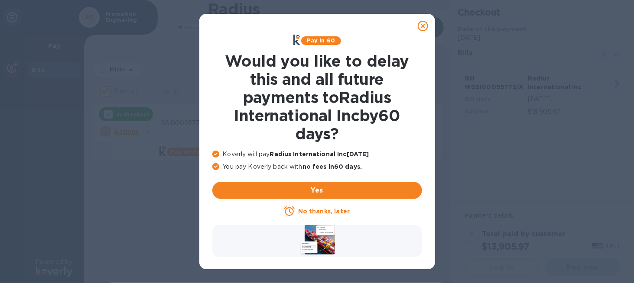
checkbox input "false"
click at [320, 211] on u "No thanks, later" at bounding box center [324, 211] width 52 height 7
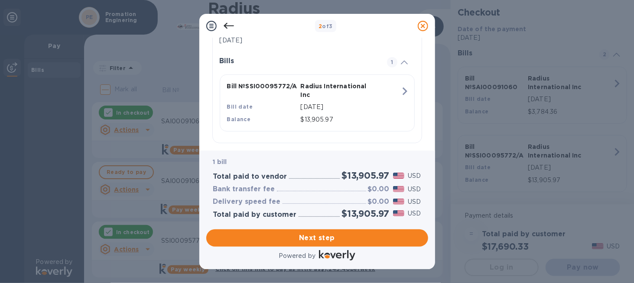
scroll to position [199, 0]
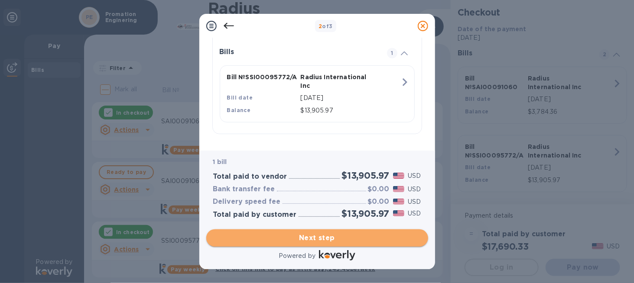
click at [318, 236] on span "Next step" at bounding box center [317, 238] width 208 height 10
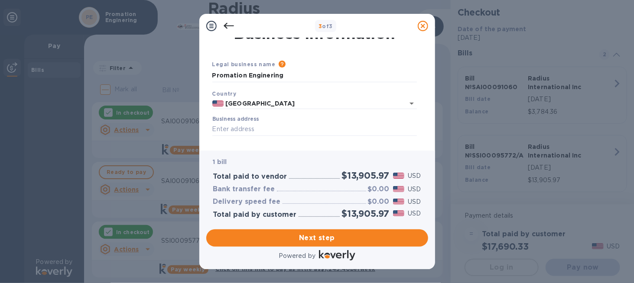
scroll to position [0, 0]
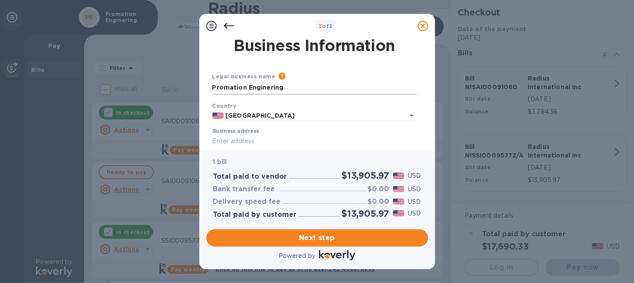
click at [283, 87] on input "Promation Enginering" at bounding box center [314, 87] width 204 height 13
drag, startPoint x: 283, startPoint y: 87, endPoint x: 147, endPoint y: 87, distance: 136.0
click at [147, 87] on div "3 of 3 Business Information Legal business name Please provide the legal name t…" at bounding box center [317, 141] width 634 height 283
type input "p"
type input "Promation Engineering, Inc"
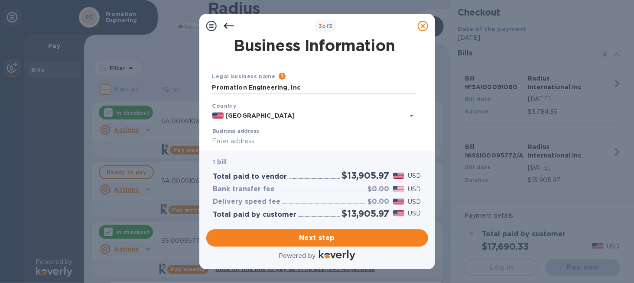
click at [224, 143] on input "Business address" at bounding box center [314, 141] width 204 height 13
type input "[STREET_ADDRESS]"
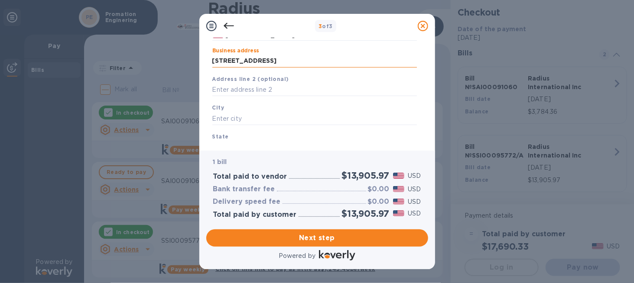
scroll to position [87, 0]
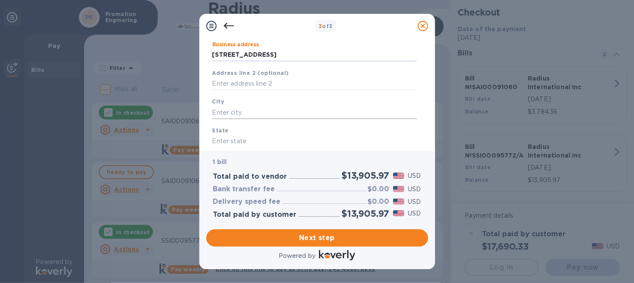
click at [223, 111] on input "text" at bounding box center [314, 112] width 204 height 13
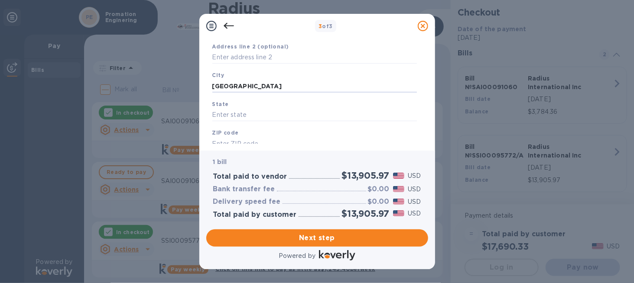
scroll to position [130, 0]
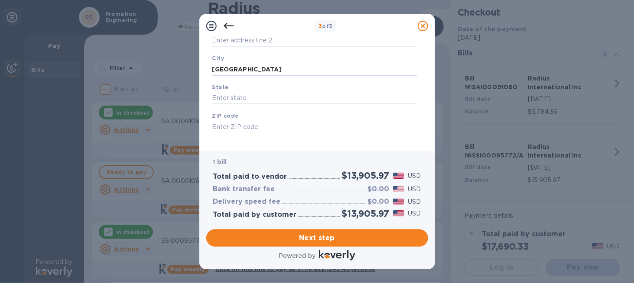
type input "[GEOGRAPHIC_DATA]"
click at [223, 100] on input "text" at bounding box center [314, 98] width 204 height 13
type input "FL"
click at [222, 127] on input "text" at bounding box center [314, 126] width 204 height 13
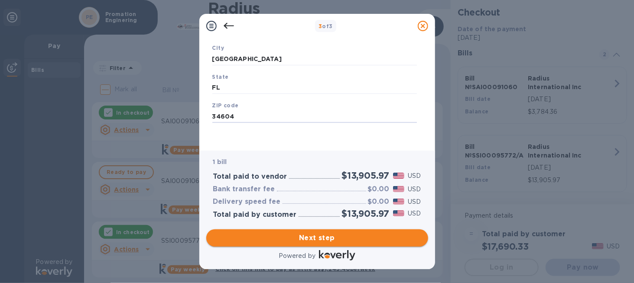
type input "34604"
click at [298, 235] on span "Next step" at bounding box center [317, 238] width 208 height 10
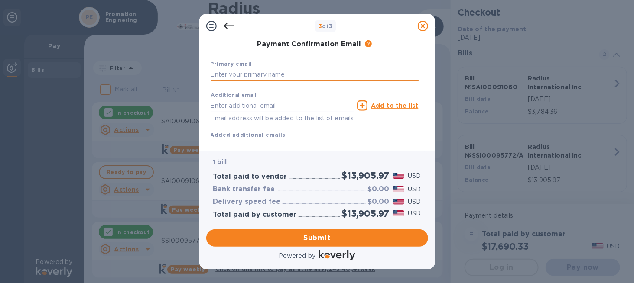
click at [224, 73] on input "text" at bounding box center [315, 74] width 208 height 13
type input "c"
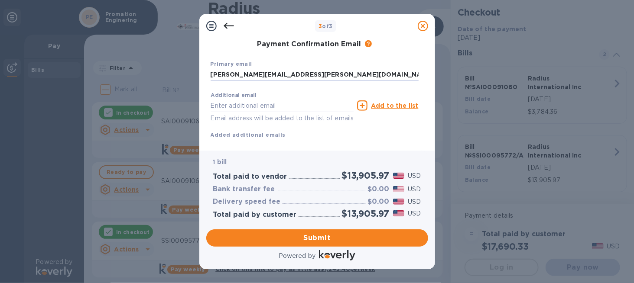
type input "[PERSON_NAME][EMAIL_ADDRESS][PERSON_NAME][DOMAIN_NAME]"
click at [230, 122] on p "Email address will be added to the list of emails" at bounding box center [282, 118] width 143 height 10
click at [285, 233] on span "Submit" at bounding box center [317, 238] width 208 height 10
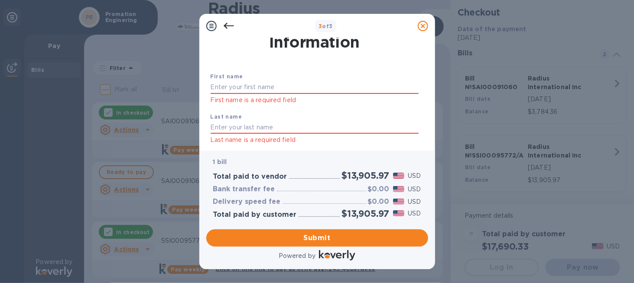
scroll to position [2, 0]
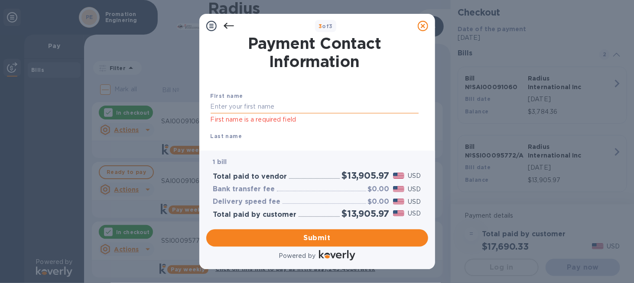
drag, startPoint x: 212, startPoint y: 106, endPoint x: 229, endPoint y: 104, distance: 17.5
click at [212, 106] on input "text" at bounding box center [315, 106] width 208 height 13
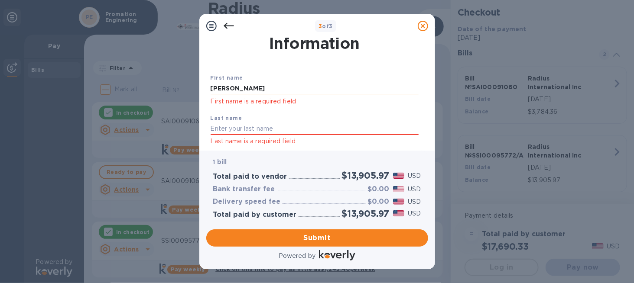
scroll to position [45, 0]
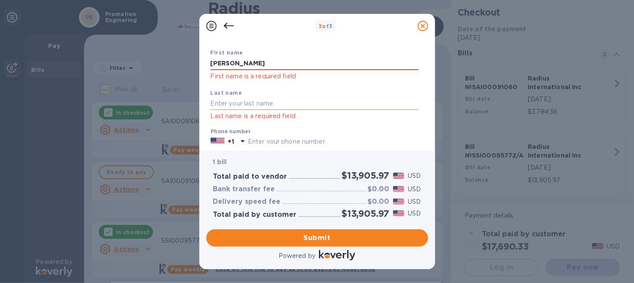
type input "[PERSON_NAME]"
click at [216, 104] on input "text" at bounding box center [315, 103] width 208 height 13
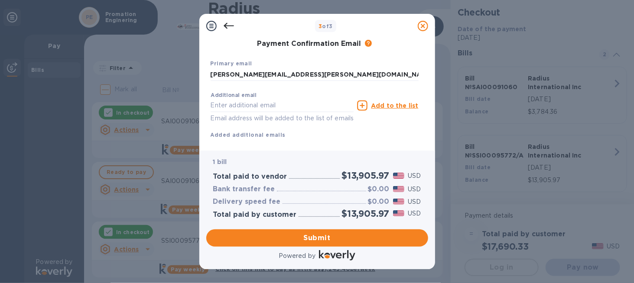
scroll to position [132, 0]
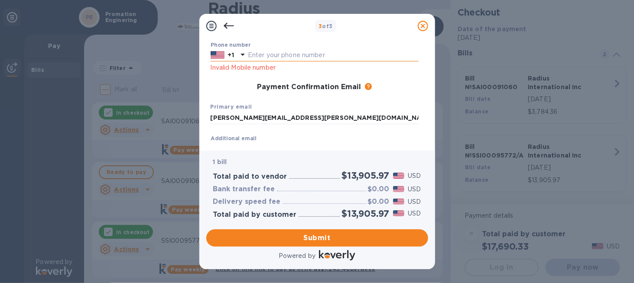
type input "Pemberton"
click at [274, 52] on input "text" at bounding box center [333, 55] width 171 height 13
click at [294, 52] on input "3525448436" at bounding box center [333, 55] width 171 height 13
click at [256, 58] on input "3525448436" at bounding box center [333, 55] width 171 height 13
click at [260, 57] on input "3525448436" at bounding box center [333, 55] width 171 height 13
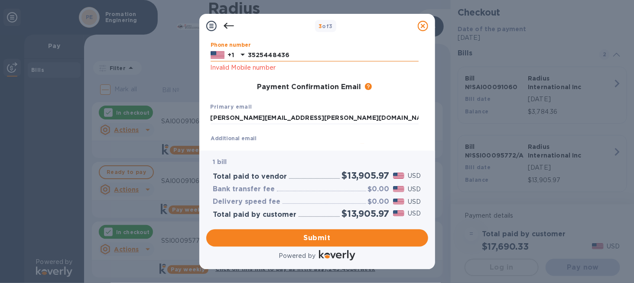
click at [260, 57] on input "3525448436" at bounding box center [333, 55] width 171 height 13
type input "3525448436"
click at [394, 130] on div "Additional email Email address will be added to the list of emails Add to the l…" at bounding box center [314, 149] width 211 height 39
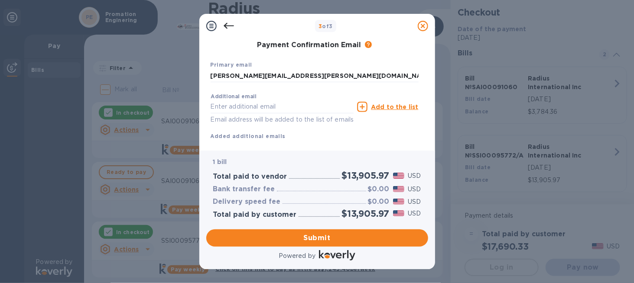
scroll to position [196, 0]
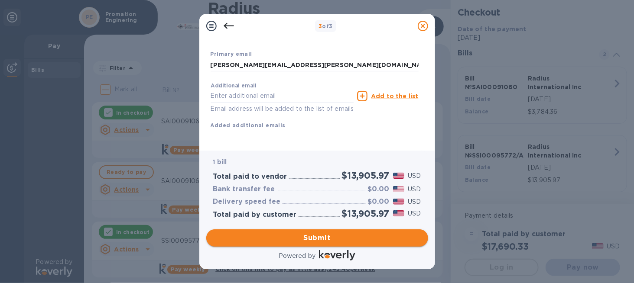
click at [315, 240] on span "Submit" at bounding box center [317, 238] width 208 height 10
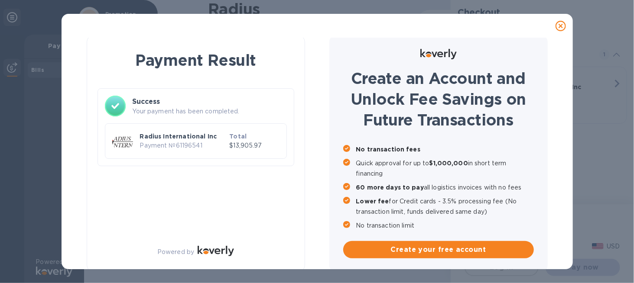
scroll to position [9, 0]
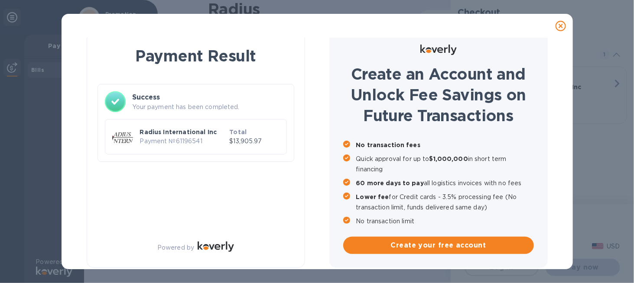
click at [560, 20] on div at bounding box center [560, 25] width 17 height 17
